Goal: Check status

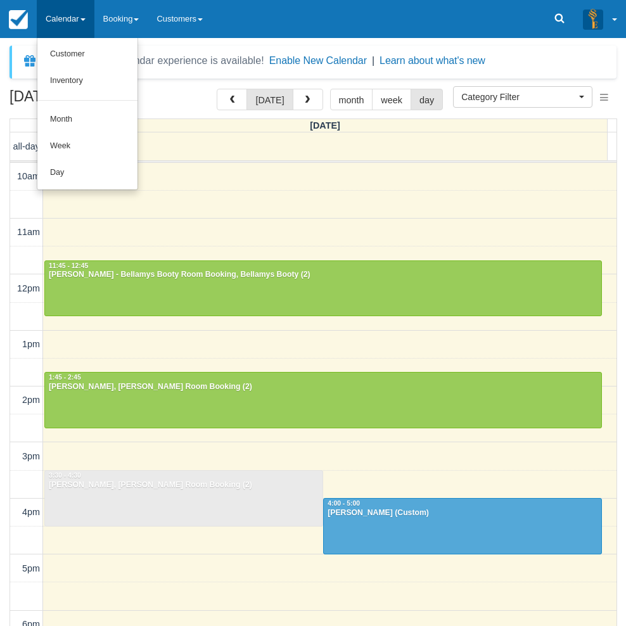
select select
click at [61, 169] on link "Day" at bounding box center [87, 173] width 100 height 27
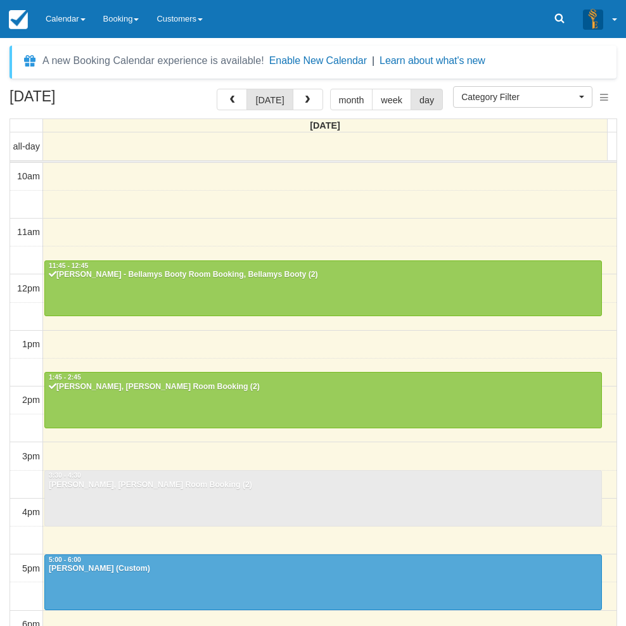
select select
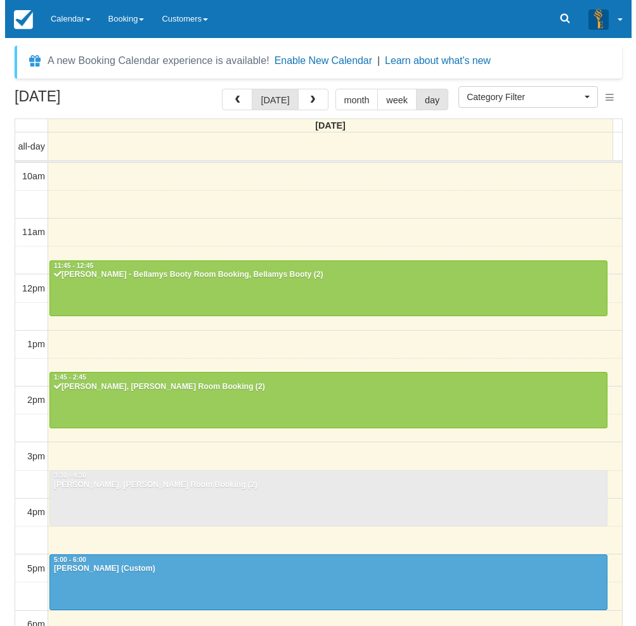
scroll to position [56, 0]
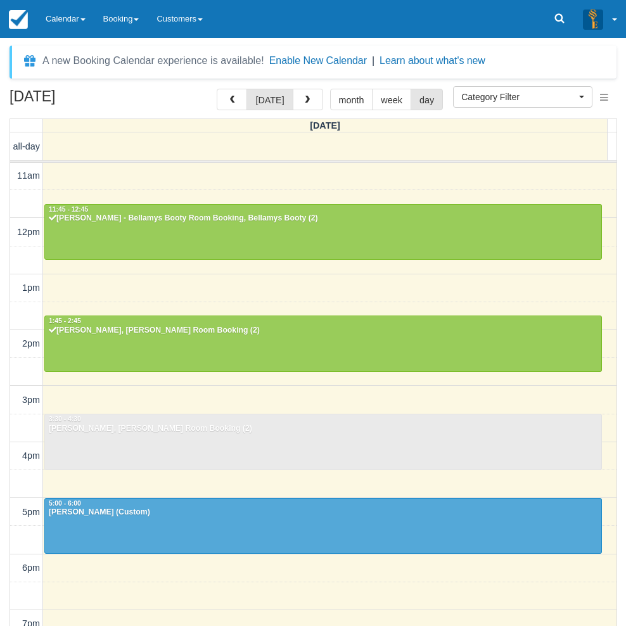
click at [3, 449] on div "October 13, 2025 today month week day Monday all-day 10am 11am 12pm 1pm 2pm 3pm…" at bounding box center [313, 376] width 626 height 575
click at [298, 98] on button "button" at bounding box center [308, 100] width 30 height 22
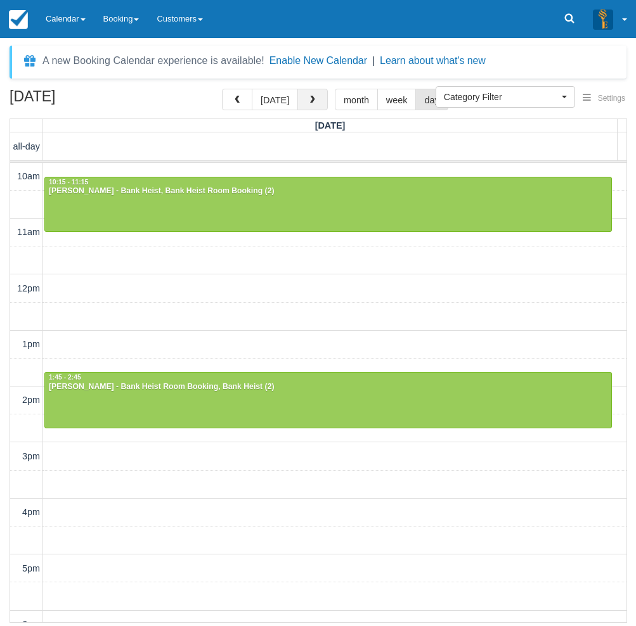
click at [316, 105] on button "button" at bounding box center [312, 100] width 30 height 22
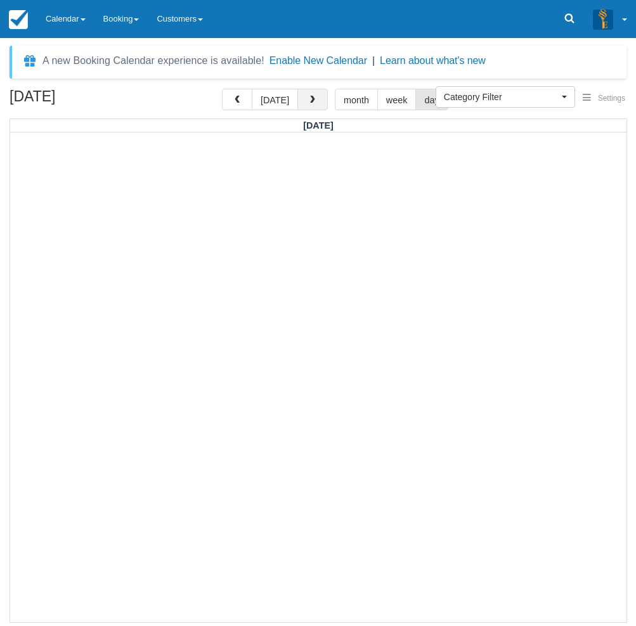
click at [312, 99] on span "button" at bounding box center [312, 100] width 9 height 9
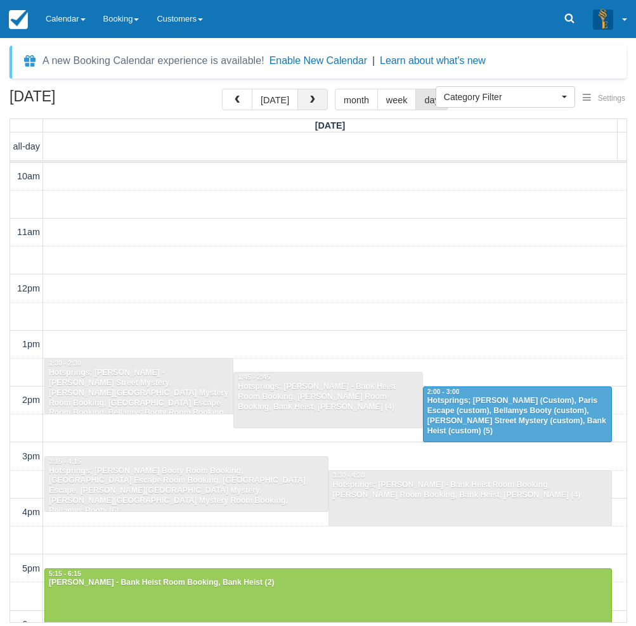
scroll to position [56, 0]
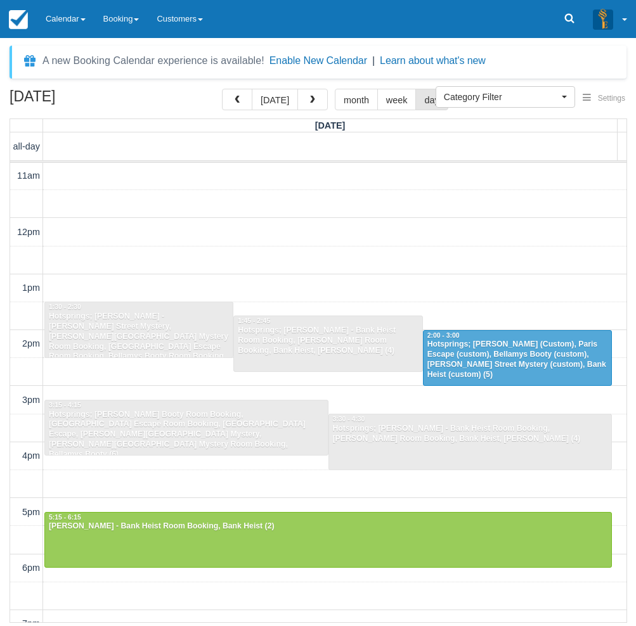
drag, startPoint x: 4, startPoint y: 263, endPoint x: 11, endPoint y: 255, distance: 10.4
click at [4, 263] on div "October 16, 2025 today month week day Thursday all-day 10am 11am 12pm 1pm 2pm 3…" at bounding box center [318, 356] width 636 height 534
drag, startPoint x: 275, startPoint y: 98, endPoint x: 271, endPoint y: 106, distance: 9.1
click at [276, 98] on button "[DATE]" at bounding box center [275, 100] width 46 height 22
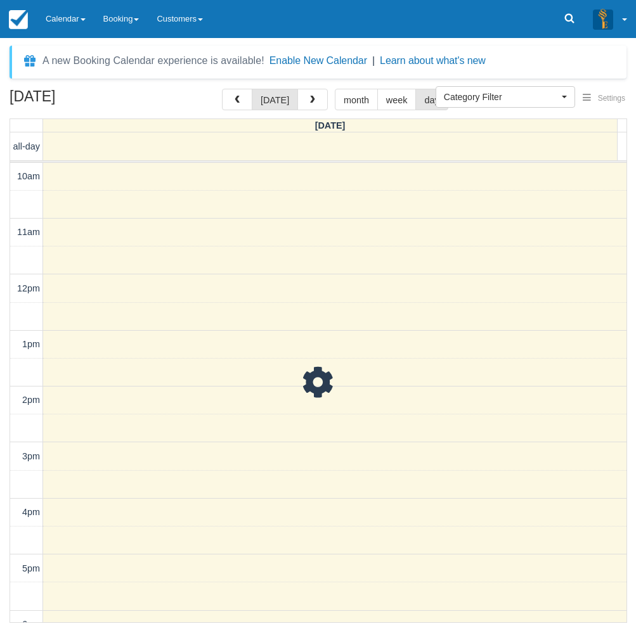
scroll to position [56, 0]
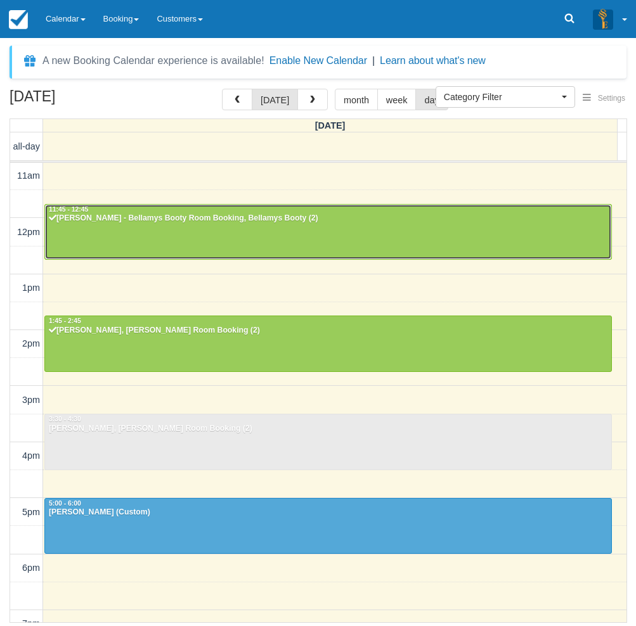
click at [109, 233] on div at bounding box center [328, 232] width 566 height 54
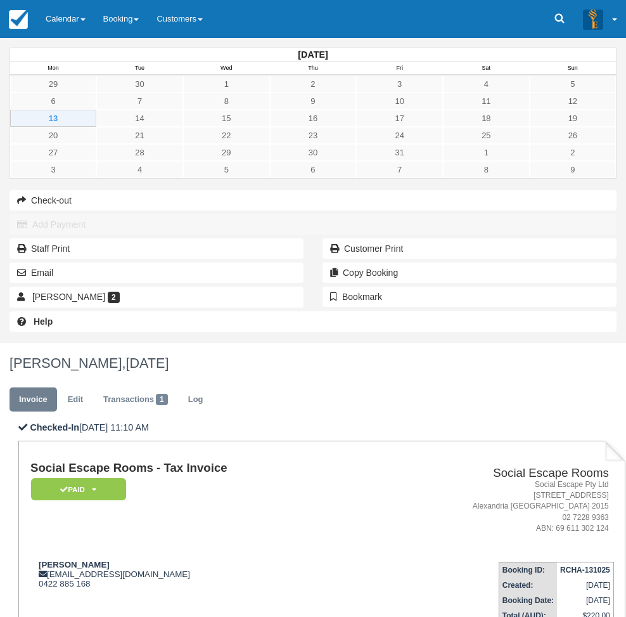
click at [4, 343] on div "October 2025 Mon Tue Wed Thu Fri Sat Sun 29 30 1 2 3 4 5 6 7 8 9 10 11 12 13 14…" at bounding box center [313, 190] width 626 height 305
drag, startPoint x: 312, startPoint y: 272, endPoint x: 209, endPoint y: 274, distance: 102.7
click at [209, 559] on div "Dan drichmond13@gmail.com 0422 885 168" at bounding box center [197, 573] width 335 height 29
copy div "drichmond13@gmail.com"
click at [4, 107] on div "October 2025 Mon Tue Wed Thu Fri Sat Sun 29 30 1 2 3 4 5 6 7 8 9 10 11 12 13 14…" at bounding box center [313, 190] width 626 height 305
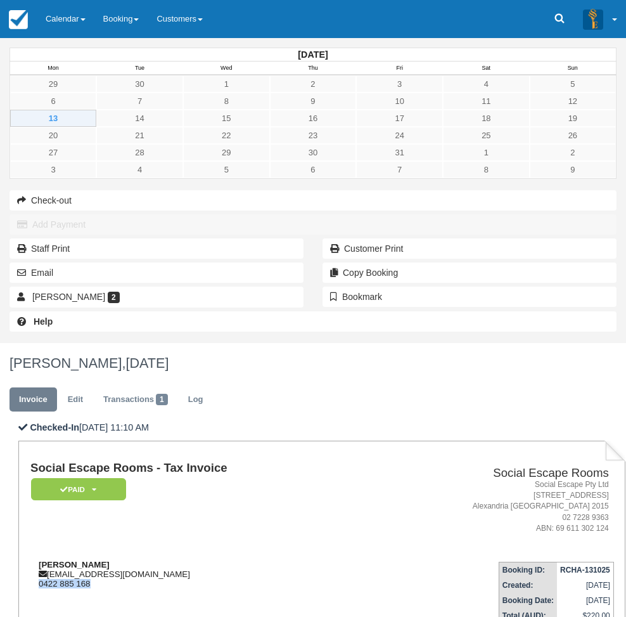
drag, startPoint x: 267, startPoint y: 281, endPoint x: 193, endPoint y: 279, distance: 73.5
click at [193, 559] on div "Dan drichmond13@gmail.com 0422 885 168" at bounding box center [197, 573] width 335 height 29
copy div "0422 885 168"
click at [8, 343] on div "October 2025 Mon Tue Wed Thu Fri Sat Sun 29 30 1 2 3 4 5 6 7 8 9 10 11 12 13 14…" at bounding box center [313, 190] width 626 height 305
click at [11, 343] on div "October 2025 Mon Tue Wed Thu Fri Sat Sun 29 30 1 2 3 4 5 6 7 8 9 10 11 12 13 14…" at bounding box center [313, 190] width 626 height 305
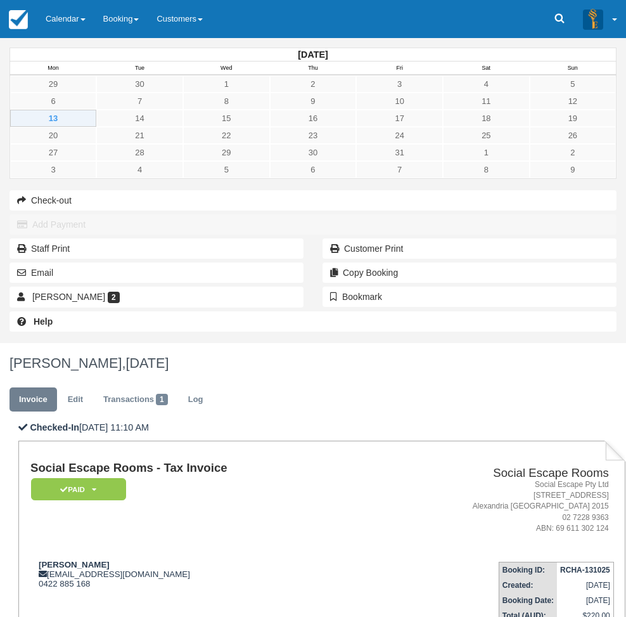
drag, startPoint x: 8, startPoint y: 501, endPoint x: 21, endPoint y: 492, distance: 15.5
click at [8, 343] on div "October 2025 Mon Tue Wed Thu Fri Sat Sun 29 30 1 2 3 4 5 6 7 8 9 10 11 12 13 14…" at bounding box center [313, 190] width 626 height 305
click at [12, 343] on div "October 2025 Mon Tue Wed Thu Fri Sat Sun 29 30 1 2 3 4 5 6 7 8 9 10 11 12 13 14…" at bounding box center [313, 190] width 626 height 305
click at [13, 343] on div "October 2025 Mon Tue Wed Thu Fri Sat Sun 29 30 1 2 3 4 5 6 7 8 9 10 11 12 13 14…" at bounding box center [313, 190] width 626 height 305
click at [67, 10] on link "Calendar" at bounding box center [66, 19] width 58 height 38
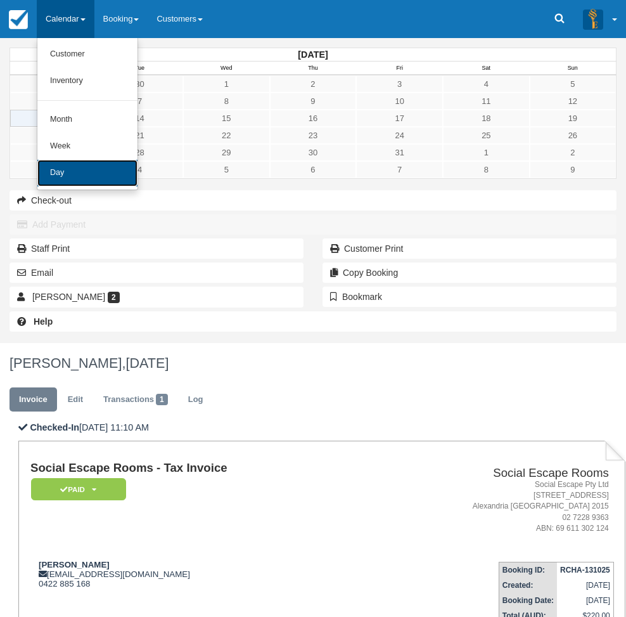
click at [73, 176] on link "Day" at bounding box center [87, 173] width 100 height 27
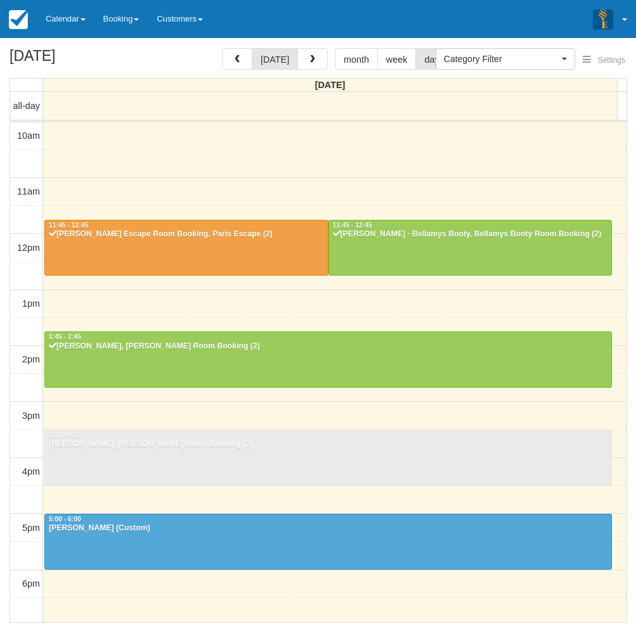
select select
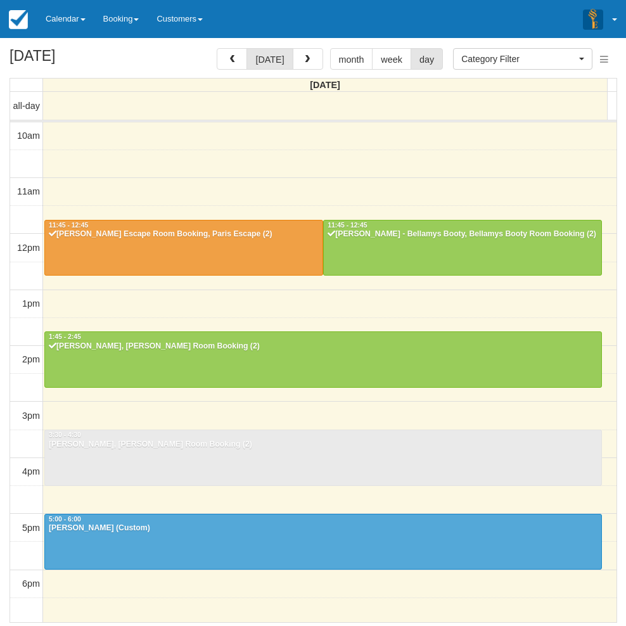
scroll to position [113, 0]
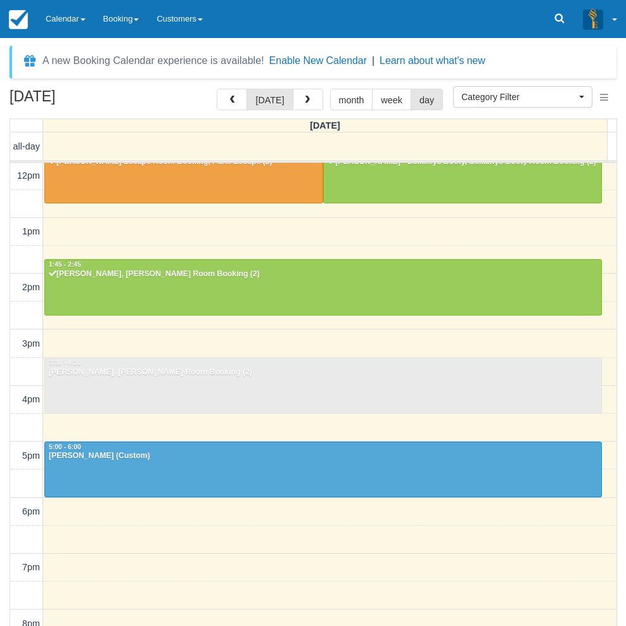
click at [10, 416] on td at bounding box center [26, 428] width 33 height 28
click at [63, 11] on link "Calendar" at bounding box center [66, 19] width 58 height 38
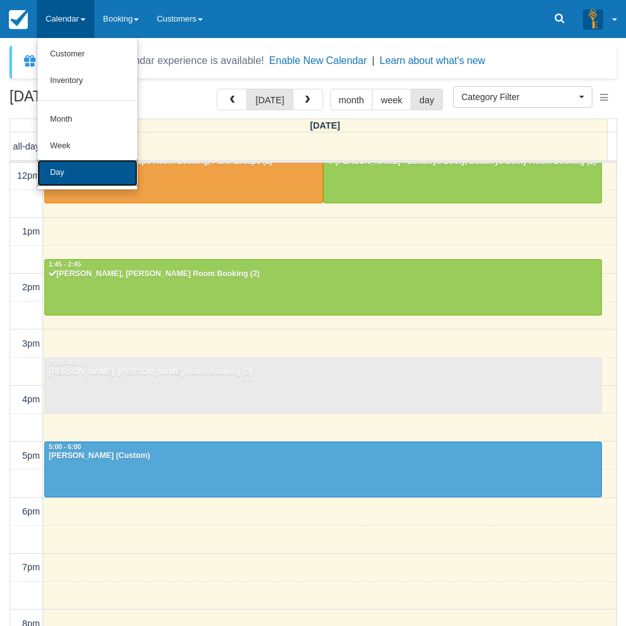
click at [75, 172] on link "Day" at bounding box center [87, 173] width 100 height 27
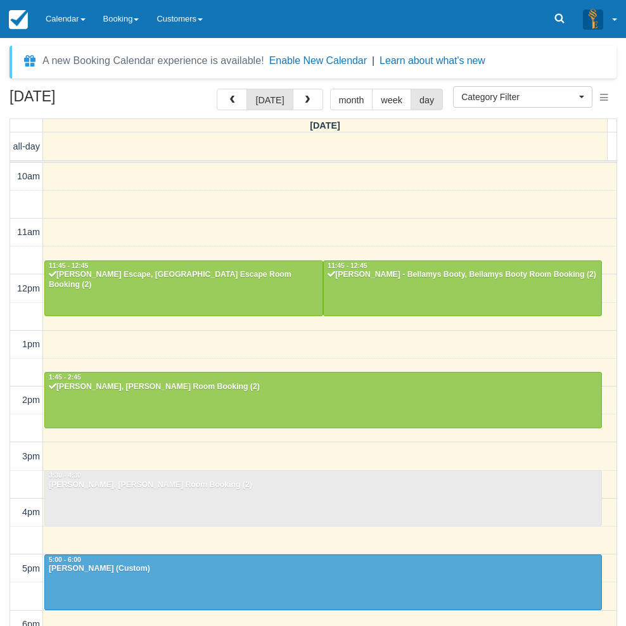
select select
click at [303, 96] on span "button" at bounding box center [307, 100] width 9 height 9
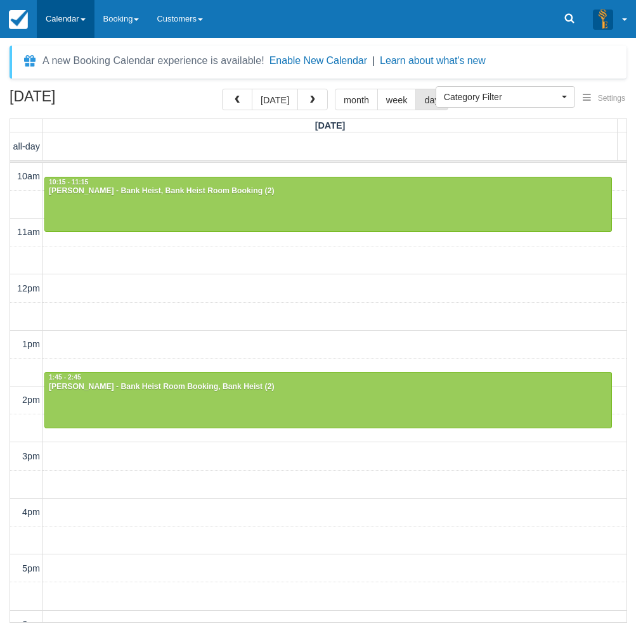
click at [65, 9] on link "Calendar" at bounding box center [66, 19] width 58 height 38
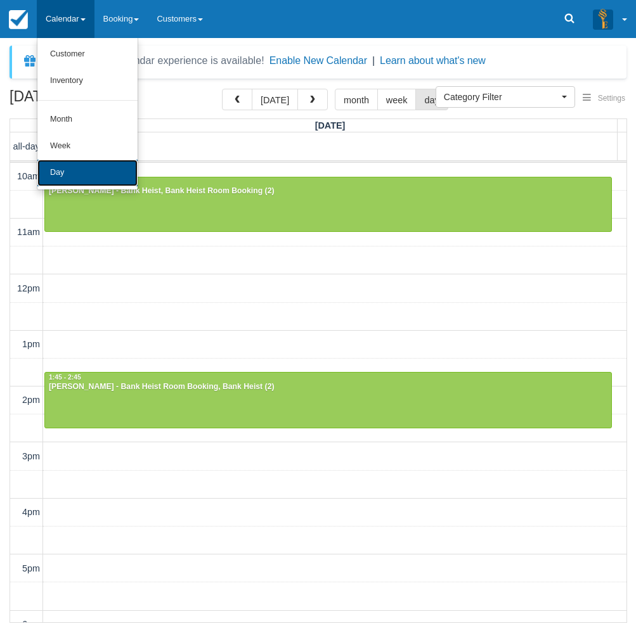
click at [61, 167] on link "Day" at bounding box center [87, 173] width 100 height 27
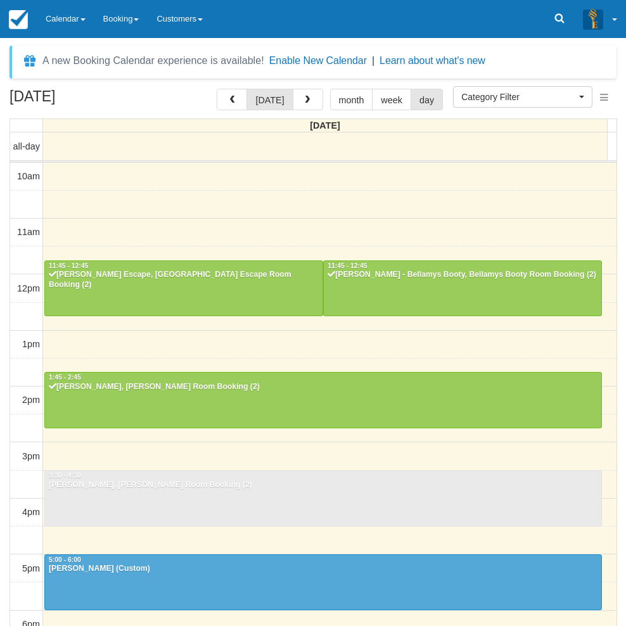
select select
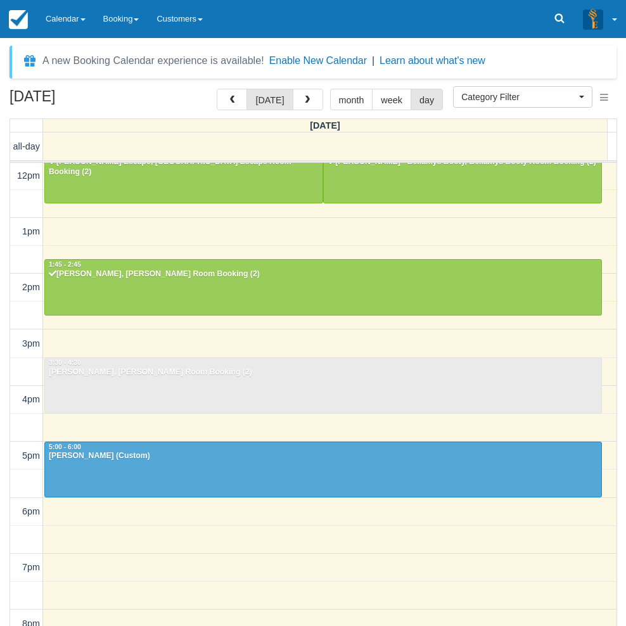
drag, startPoint x: 7, startPoint y: 416, endPoint x: 13, endPoint y: 410, distance: 8.5
click at [7, 416] on div "[DATE] [DATE] month week day [DATE] all-day 10am 11am 12pm 1pm 2pm 3pm 4pm 5pm …" at bounding box center [313, 376] width 626 height 575
